Goal: Information Seeking & Learning: Learn about a topic

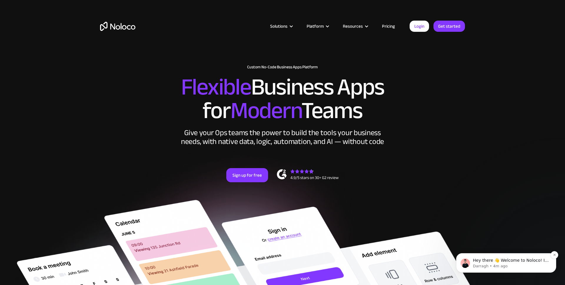
click at [496, 264] on p "Darragh • 4m ago" at bounding box center [511, 265] width 76 height 5
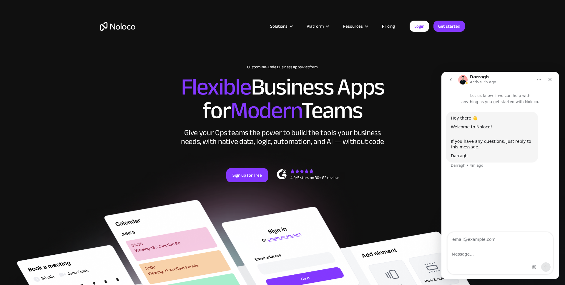
click at [451, 85] on button "go back" at bounding box center [450, 79] width 11 height 11
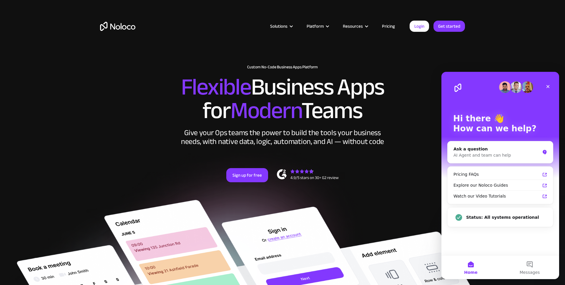
drag, startPoint x: 455, startPoint y: 88, endPoint x: 458, endPoint y: 88, distance: 3.2
click at [509, 171] on div "Pricing FAQs" at bounding box center [496, 174] width 86 height 6
click at [517, 186] on div "Explore our Noloco Guides" at bounding box center [496, 185] width 86 height 6
click at [494, 196] on div "Watch our Video Tutorials" at bounding box center [496, 196] width 86 height 6
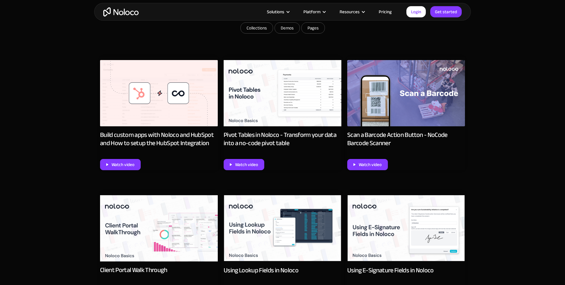
scroll to position [279, 0]
click at [117, 162] on div "Watch video" at bounding box center [122, 164] width 23 height 8
